Goal: Information Seeking & Learning: Learn about a topic

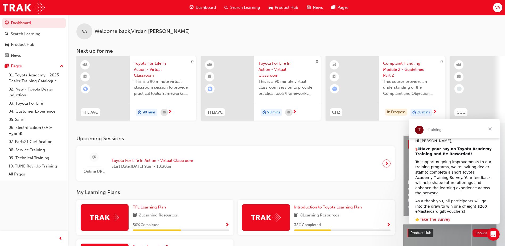
scroll to position [57, 0]
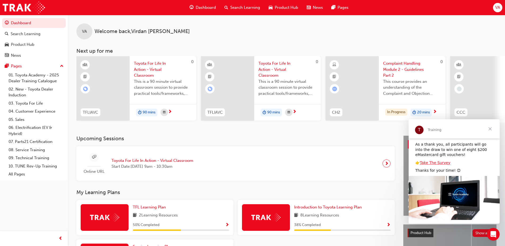
click at [489, 130] on span "Close" at bounding box center [489, 128] width 19 height 19
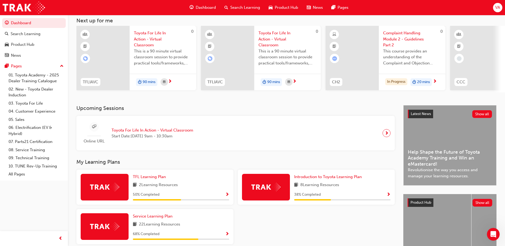
scroll to position [72, 0]
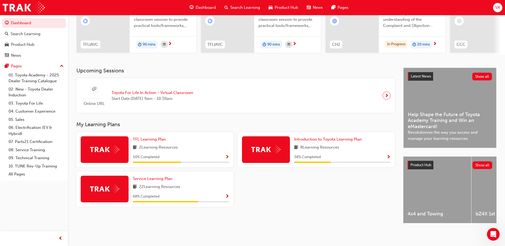
click at [157, 154] on span "50 % Completed" at bounding box center [146, 157] width 27 height 6
click at [156, 137] on span "TFL Learning Plan" at bounding box center [149, 139] width 33 height 5
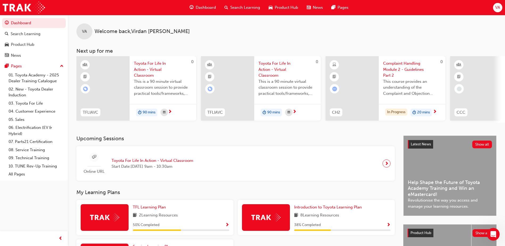
click at [307, 45] on div "VA Welcome back , [PERSON_NAME] Next up for me 0 TFLIAVC Toyota For Life In Act…" at bounding box center [286, 69] width 437 height 108
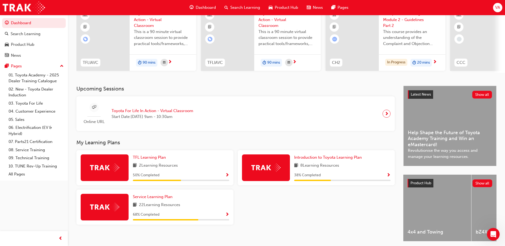
scroll to position [72, 0]
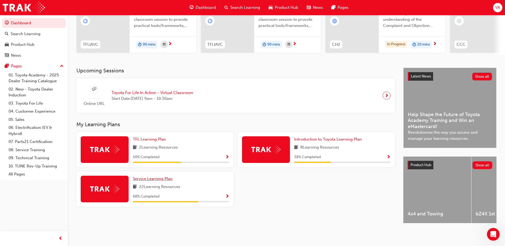
click at [147, 179] on link "Service Learning Plan" at bounding box center [154, 179] width 42 height 6
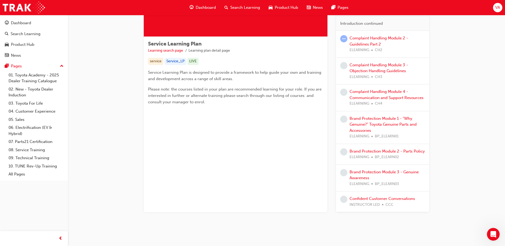
scroll to position [76, 0]
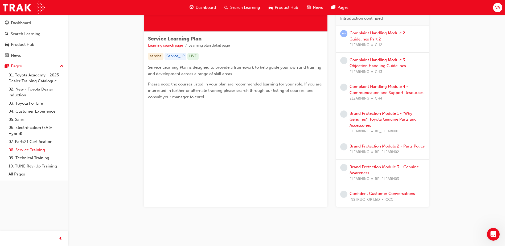
click at [32, 151] on link "08. Service Training" at bounding box center [35, 150] width 59 height 8
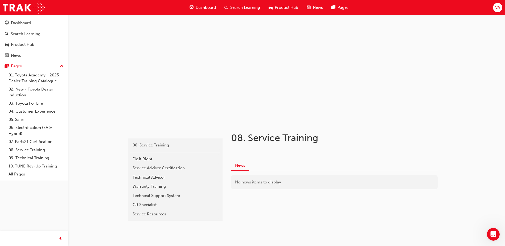
scroll to position [9, 0]
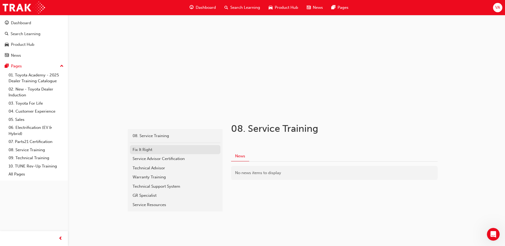
click at [144, 149] on div "Fix It Right" at bounding box center [174, 150] width 85 height 6
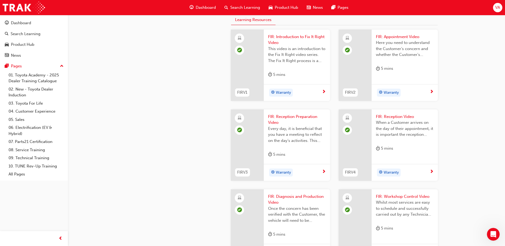
scroll to position [452, 0]
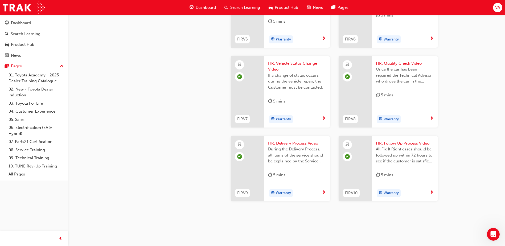
click at [283, 43] on span "Warranty" at bounding box center [283, 39] width 15 height 6
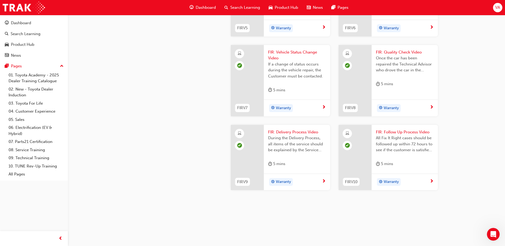
scroll to position [556, 0]
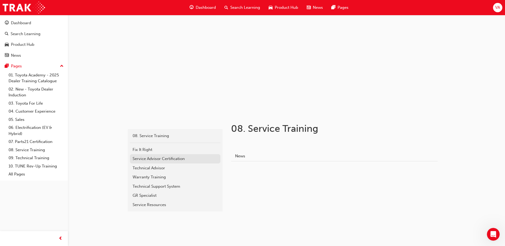
click at [149, 158] on div "Service Advisor Certification" at bounding box center [174, 159] width 85 height 6
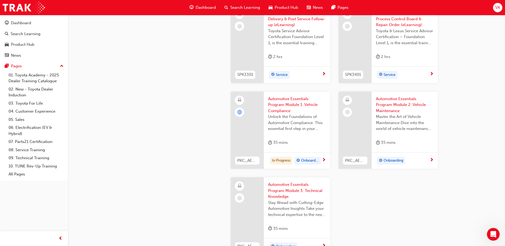
scroll to position [799, 0]
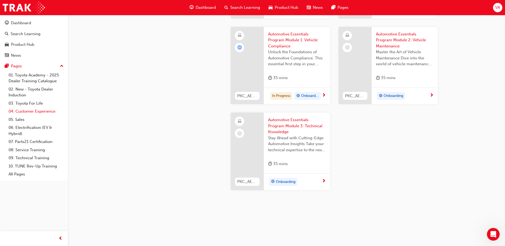
click at [39, 114] on link "04. Customer Experience" at bounding box center [35, 111] width 59 height 8
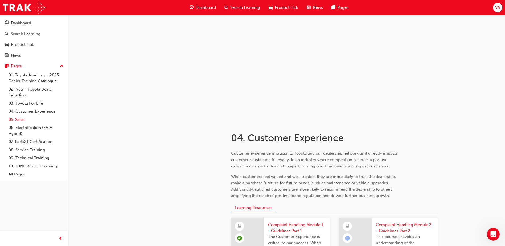
click at [23, 118] on link "05. Sales" at bounding box center [35, 119] width 59 height 8
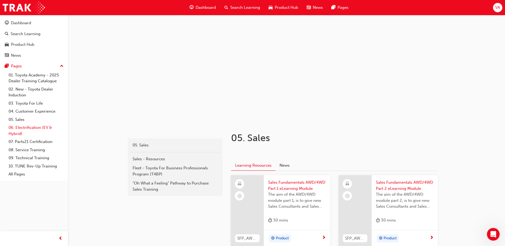
click at [37, 131] on link "06. Electrification (EV & Hybrid)" at bounding box center [35, 130] width 59 height 14
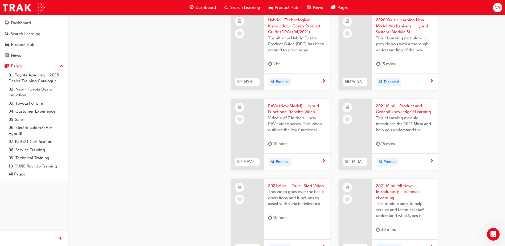
scroll to position [890, 0]
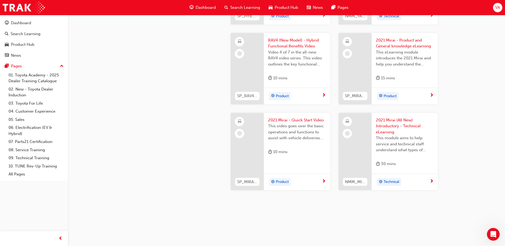
click at [26, 140] on link "07. Parts21 Certification" at bounding box center [35, 142] width 59 height 8
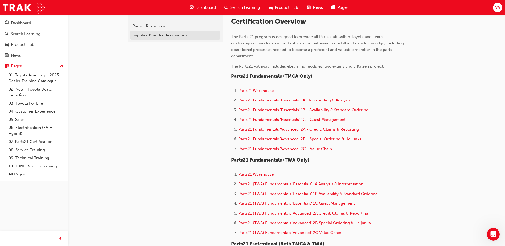
scroll to position [133, 0]
click at [197, 10] on span "Dashboard" at bounding box center [206, 8] width 20 height 6
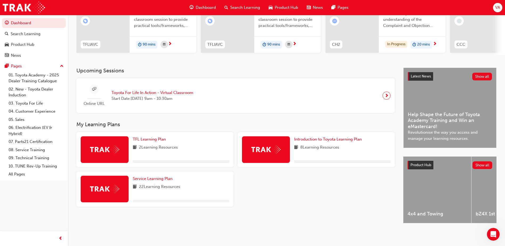
scroll to position [72, 0]
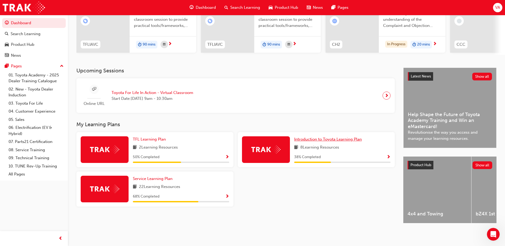
click at [343, 137] on span "Introduction to Toyota Learning Plan" at bounding box center [328, 139] width 68 height 5
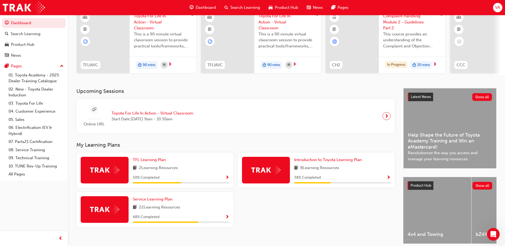
scroll to position [53, 0]
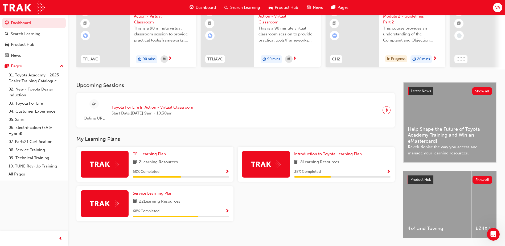
click at [161, 193] on link "Service Learning Plan" at bounding box center [154, 193] width 42 height 6
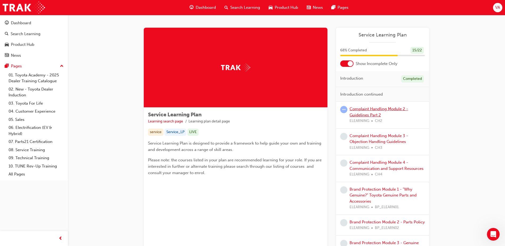
click at [376, 110] on link "Complaint Handling Module 2 - Guidelines Part 2" at bounding box center [378, 111] width 59 height 11
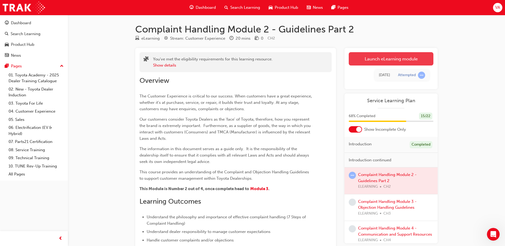
click at [371, 63] on link "Launch eLearning module" at bounding box center [390, 58] width 85 height 13
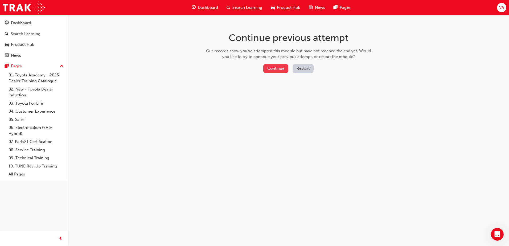
click at [271, 68] on button "Continue" at bounding box center [275, 68] width 25 height 9
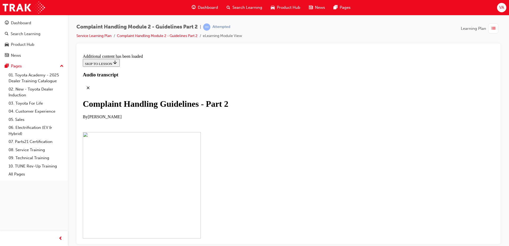
scroll to position [27, 0]
